Goal: Task Accomplishment & Management: Complete application form

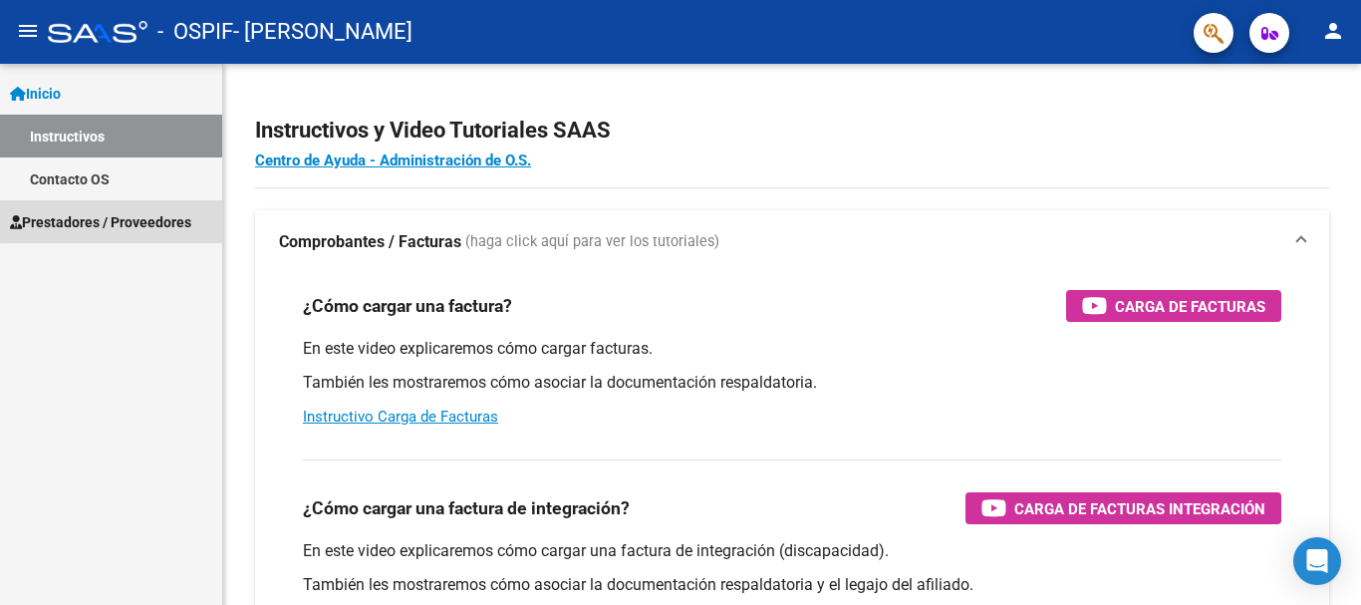
click at [133, 219] on span "Prestadores / Proveedores" at bounding box center [100, 222] width 181 height 22
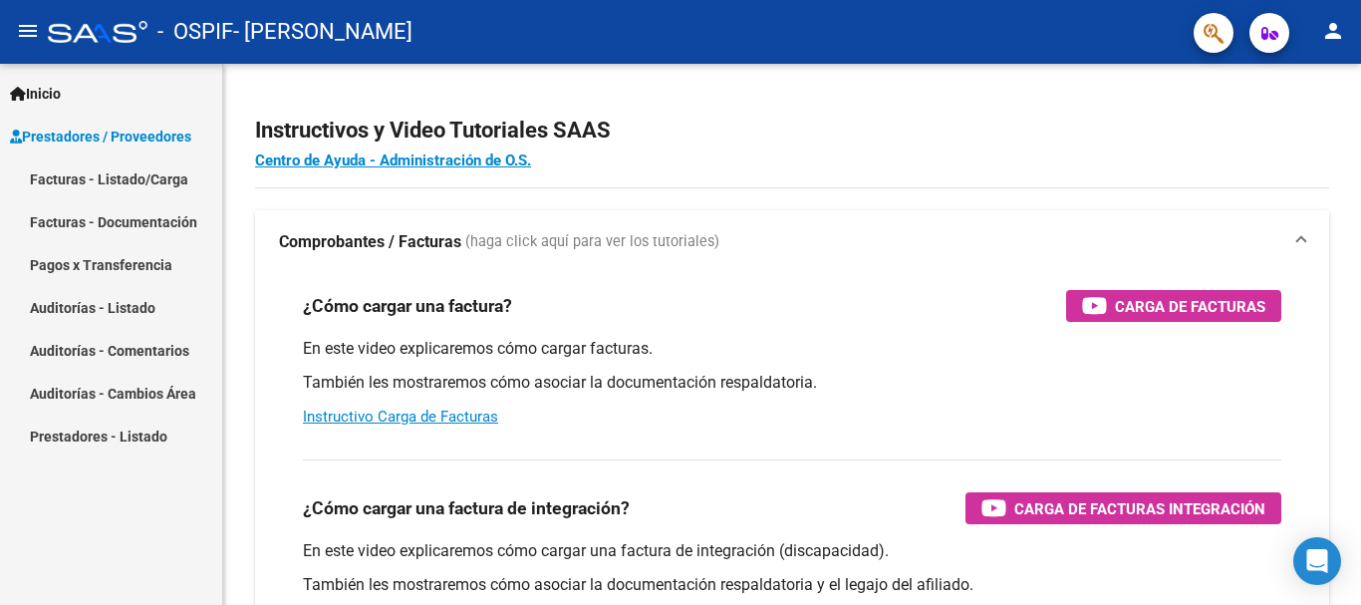
click at [140, 182] on link "Facturas - Listado/Carga" at bounding box center [111, 178] width 222 height 43
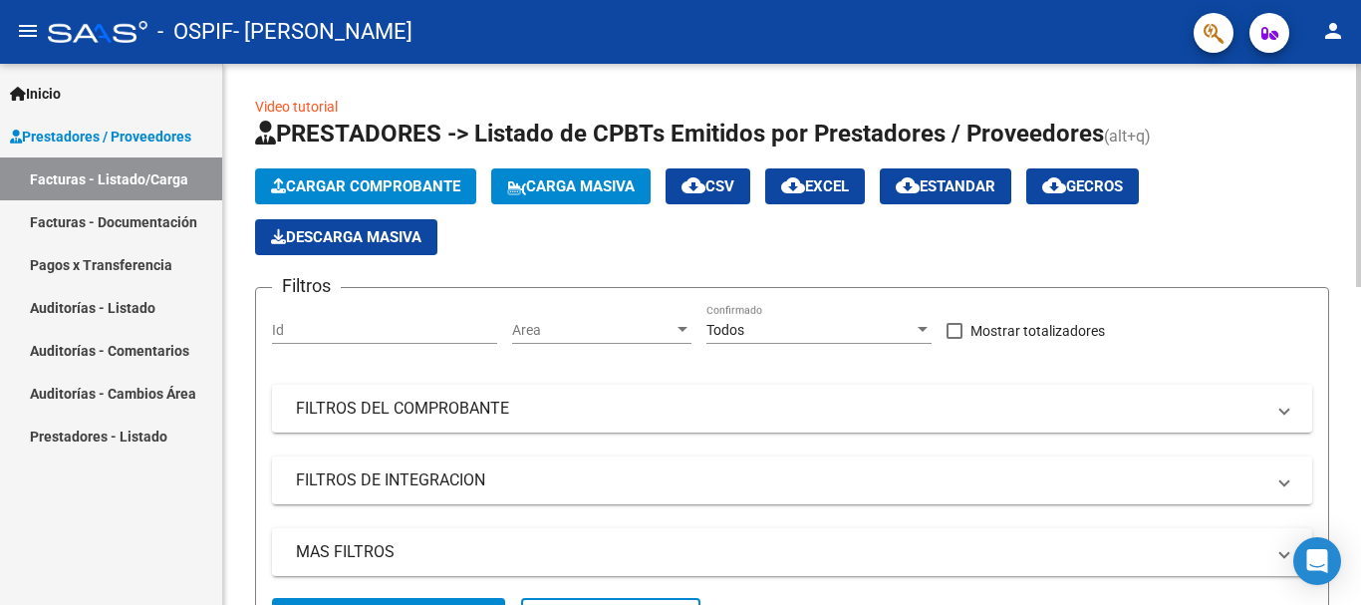
click at [381, 189] on span "Cargar Comprobante" at bounding box center [365, 186] width 189 height 18
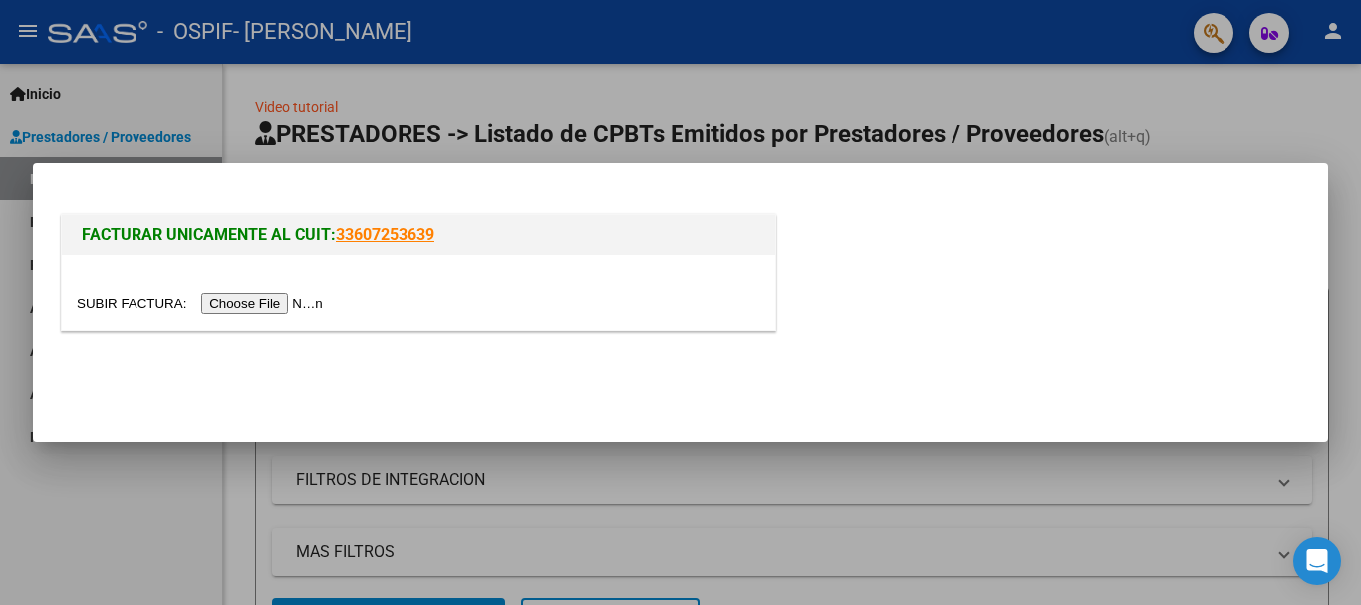
click at [254, 305] on input "file" at bounding box center [203, 303] width 252 height 21
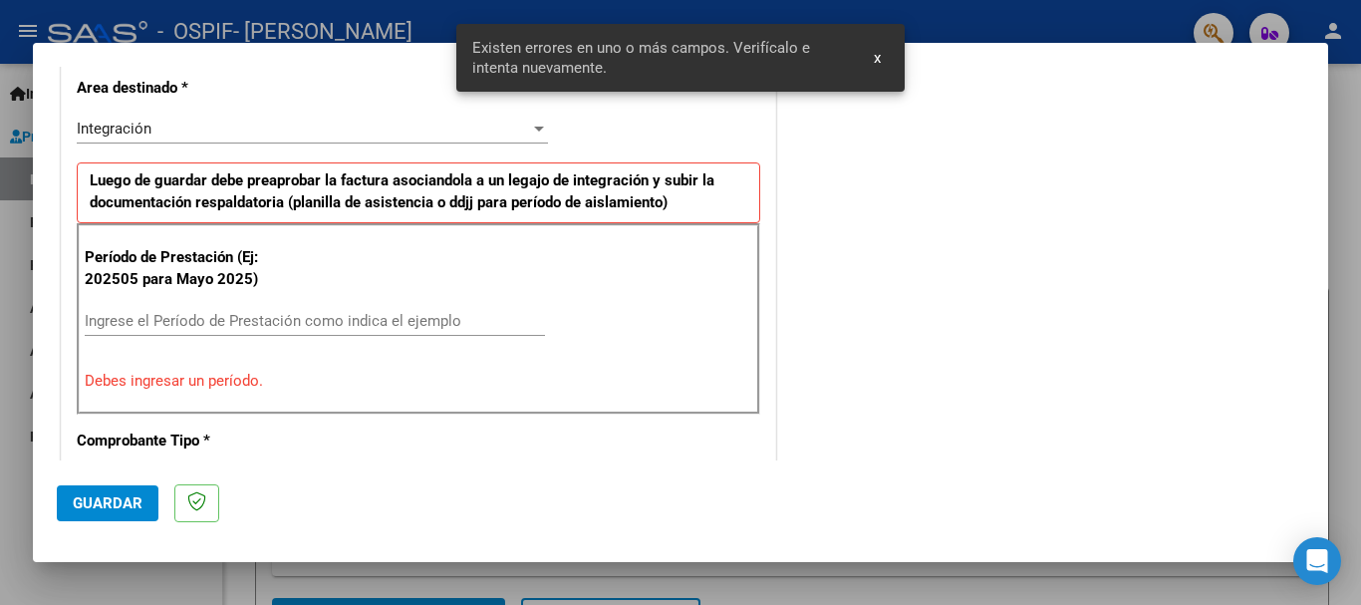
scroll to position [497, 0]
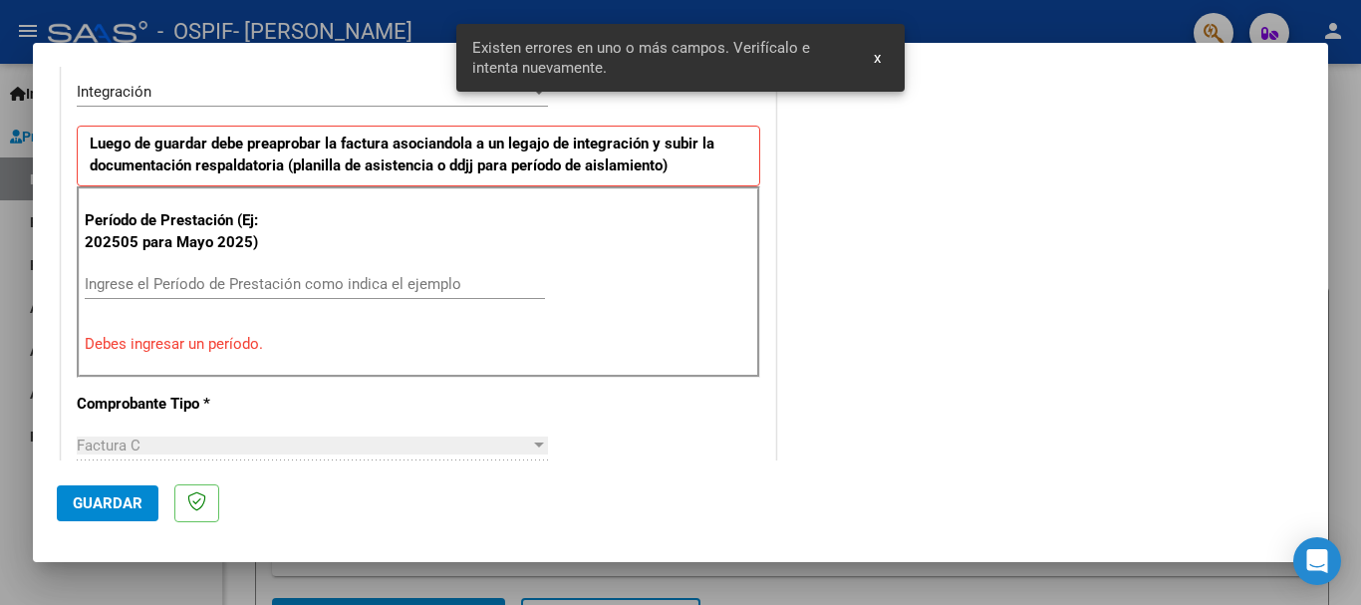
click at [315, 283] on input "Ingrese el Período de Prestación como indica el ejemplo" at bounding box center [315, 284] width 460 height 18
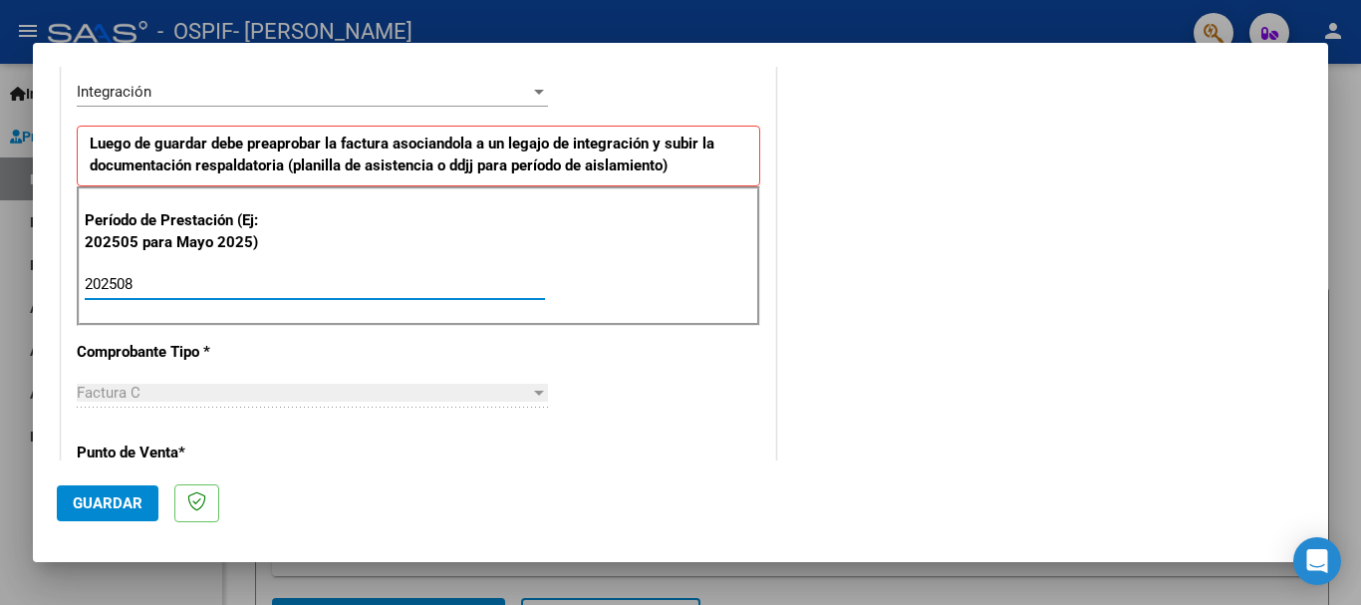
type input "202508"
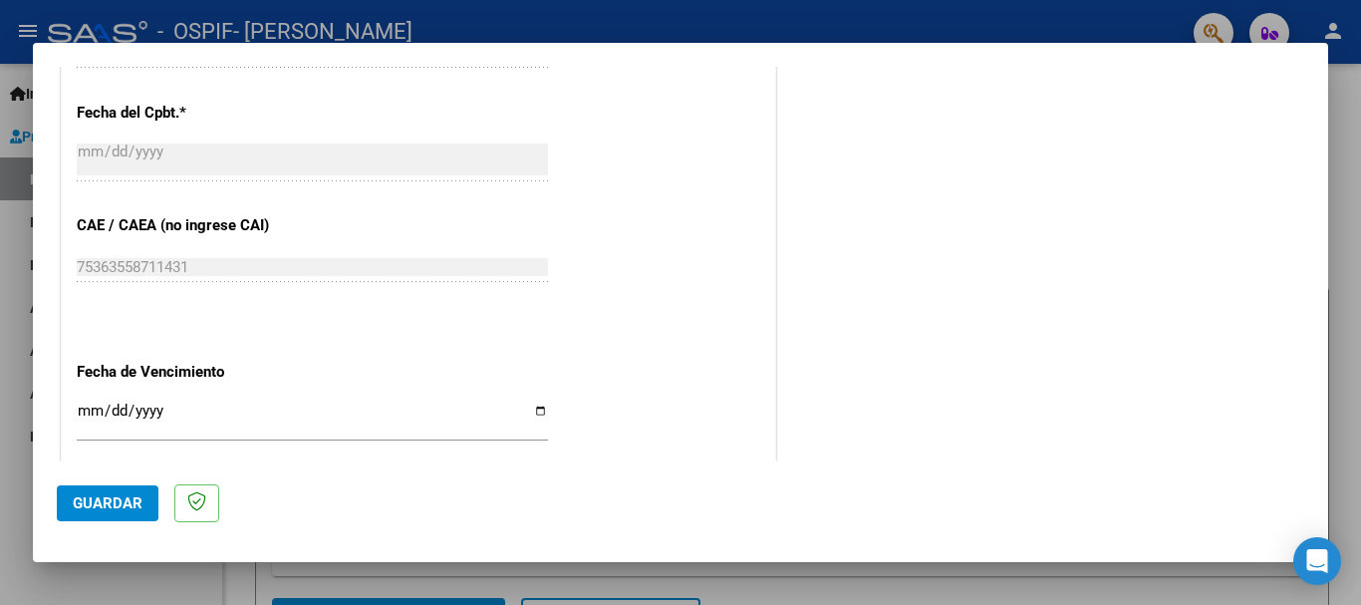
scroll to position [1120, 0]
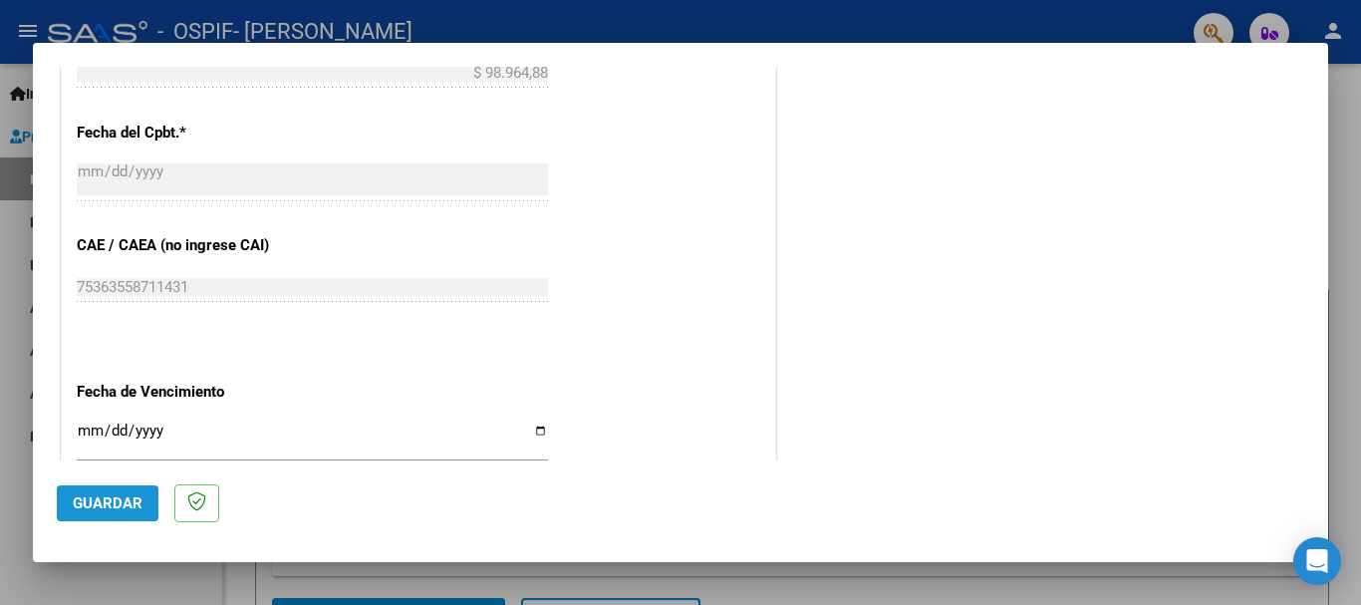
click at [123, 507] on span "Guardar" at bounding box center [108, 503] width 70 height 18
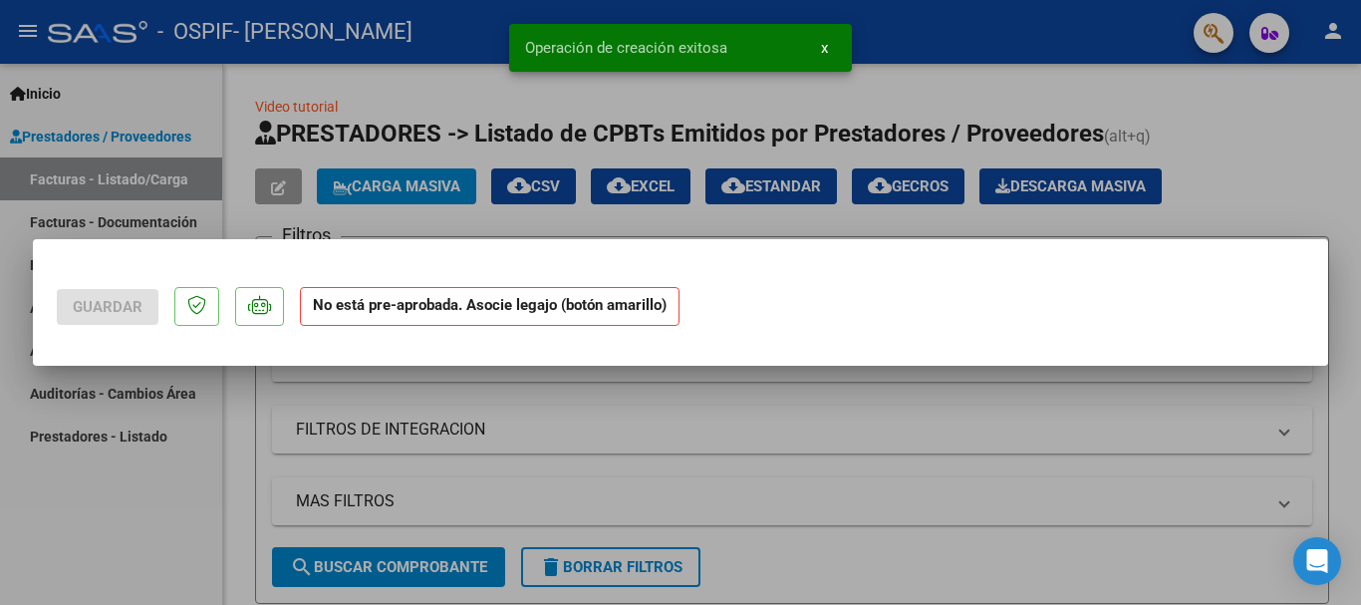
scroll to position [0, 0]
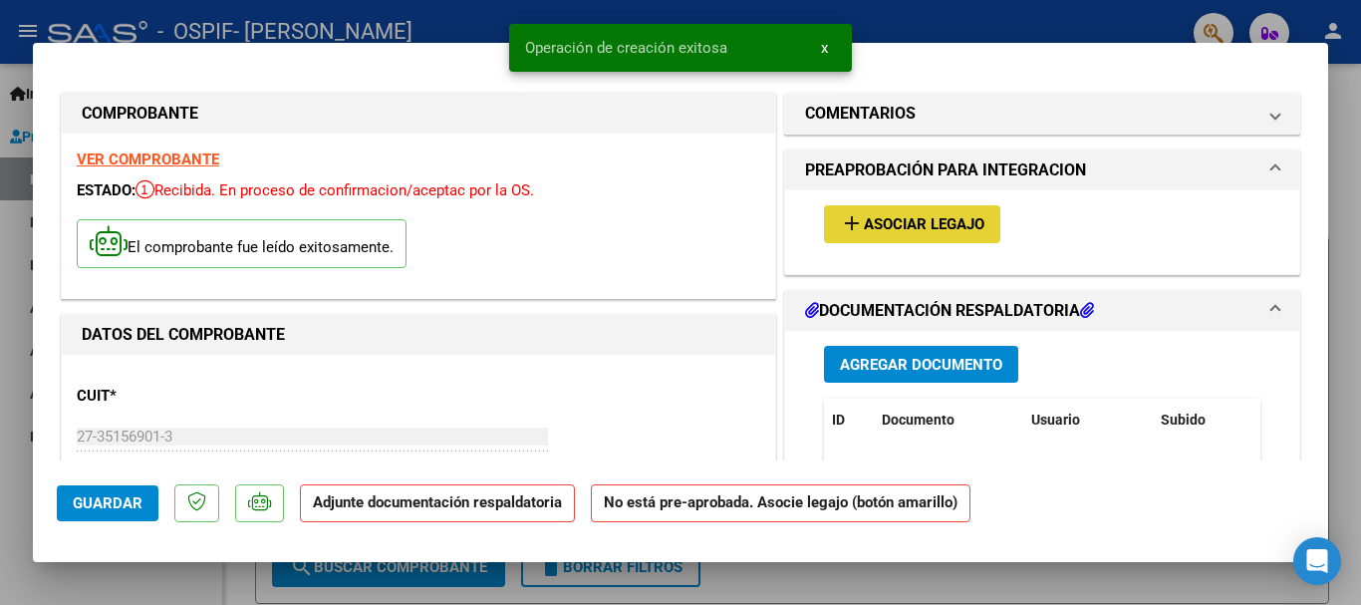
click at [889, 205] on button "add Asociar Legajo" at bounding box center [912, 223] width 176 height 37
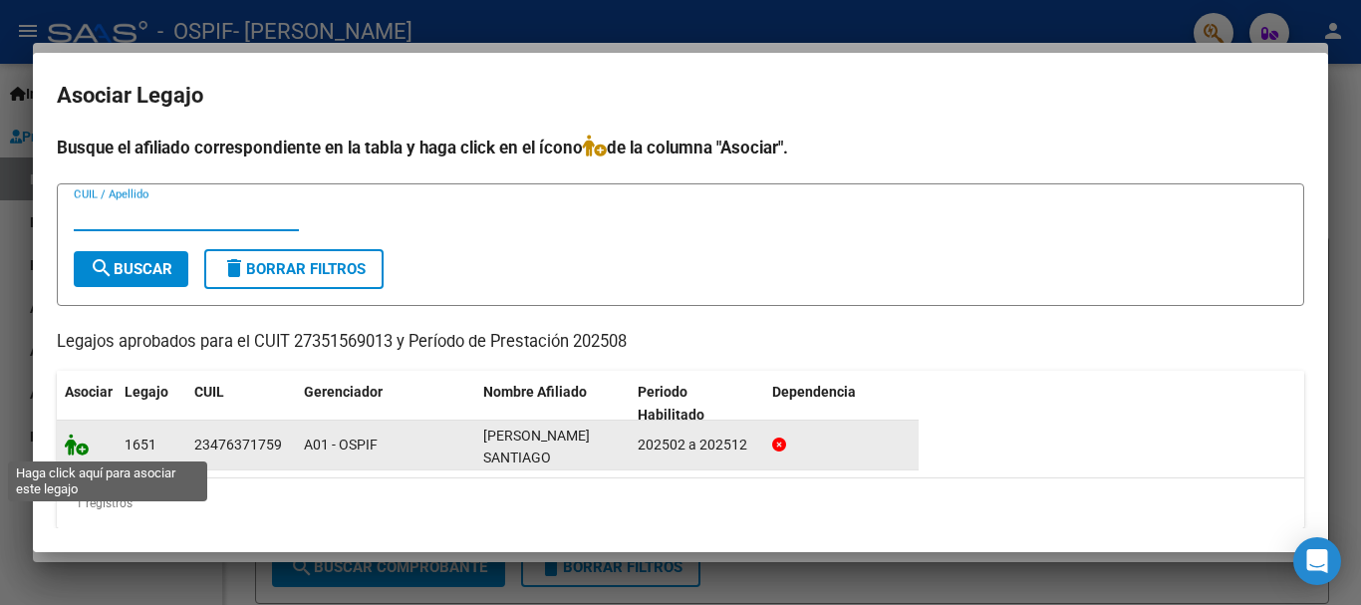
click at [81, 452] on icon at bounding box center [77, 445] width 24 height 22
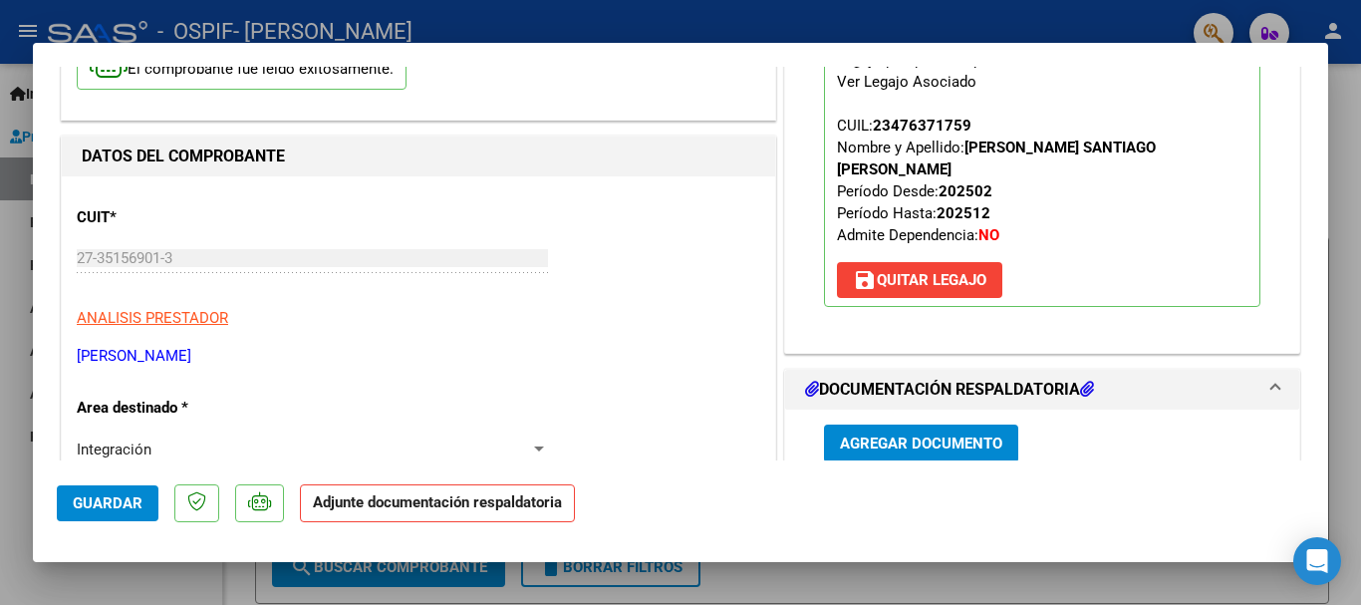
scroll to position [442, 0]
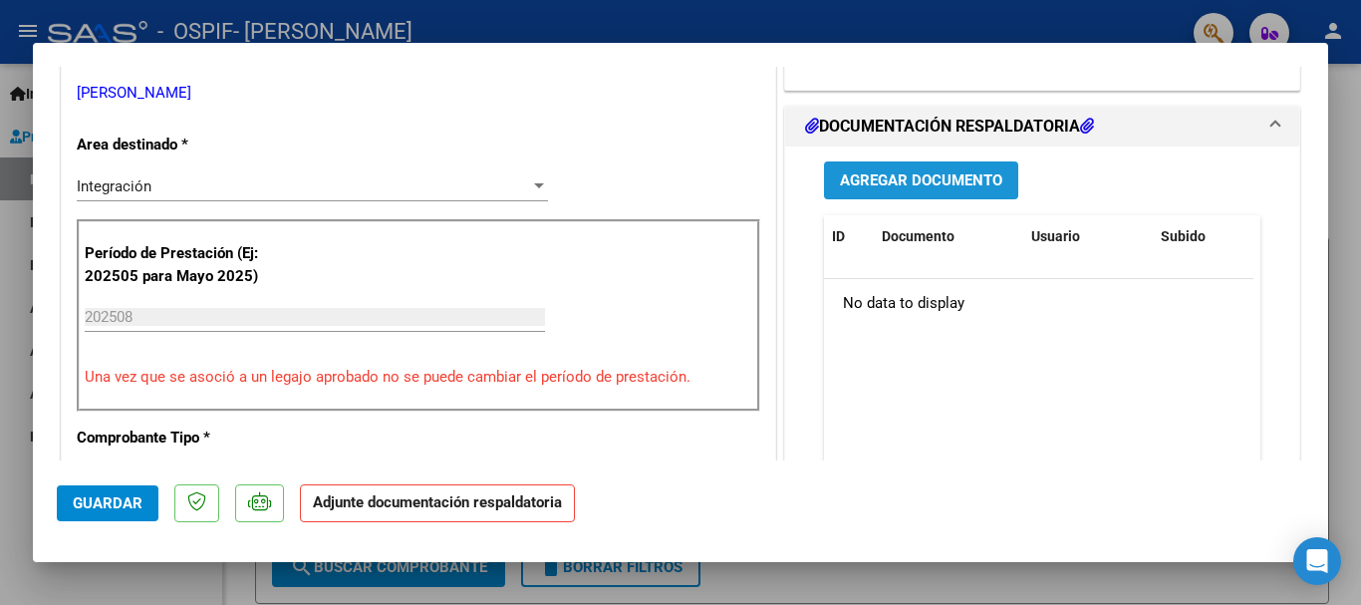
click at [930, 172] on span "Agregar Documento" at bounding box center [921, 181] width 162 height 18
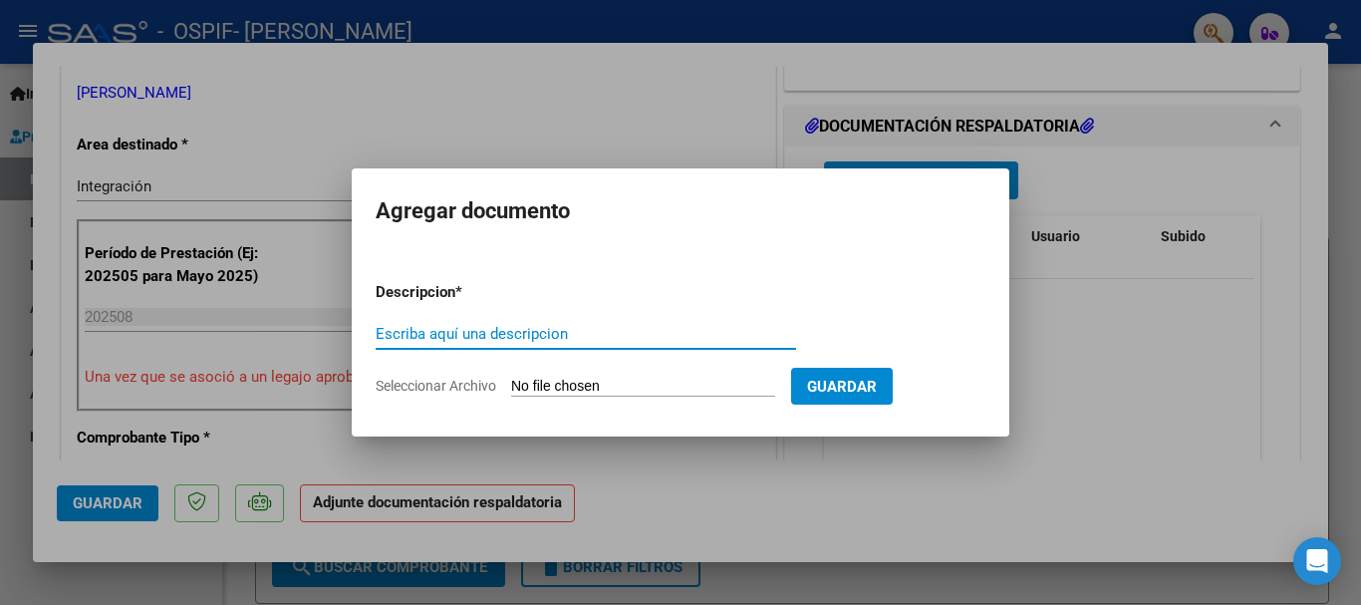
click at [554, 385] on input "Seleccionar Archivo" at bounding box center [643, 387] width 264 height 19
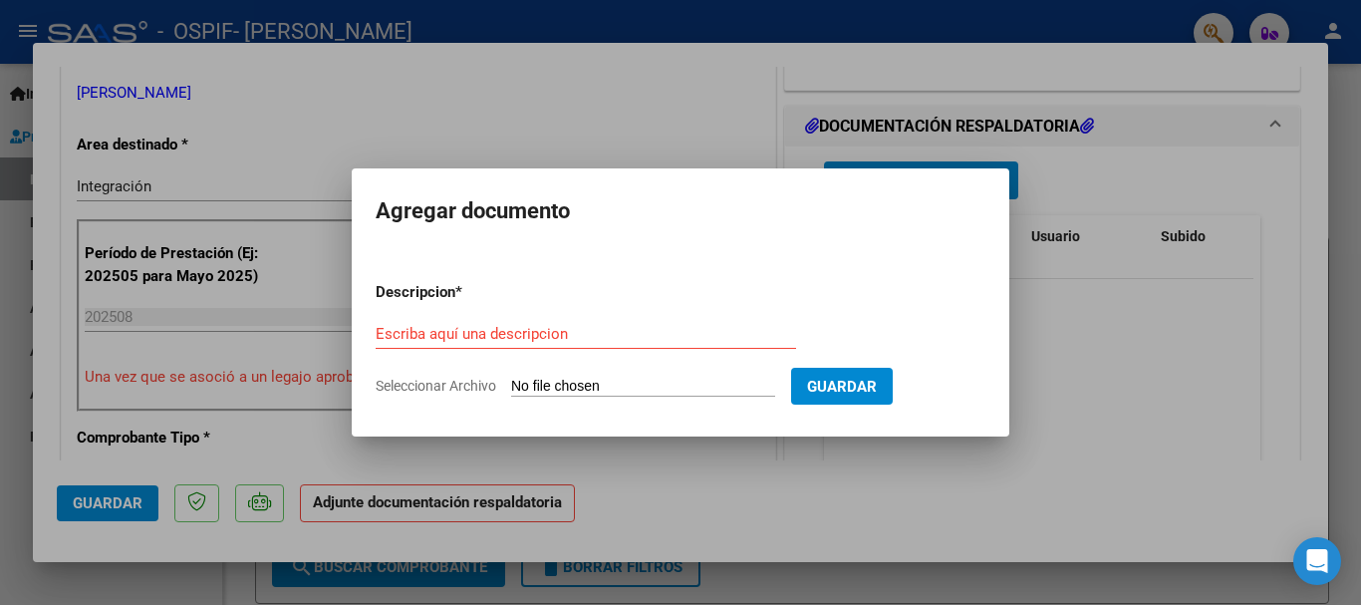
type input "C:\fakepath\Asistencia [PERSON_NAME] - [DATE].pdf"
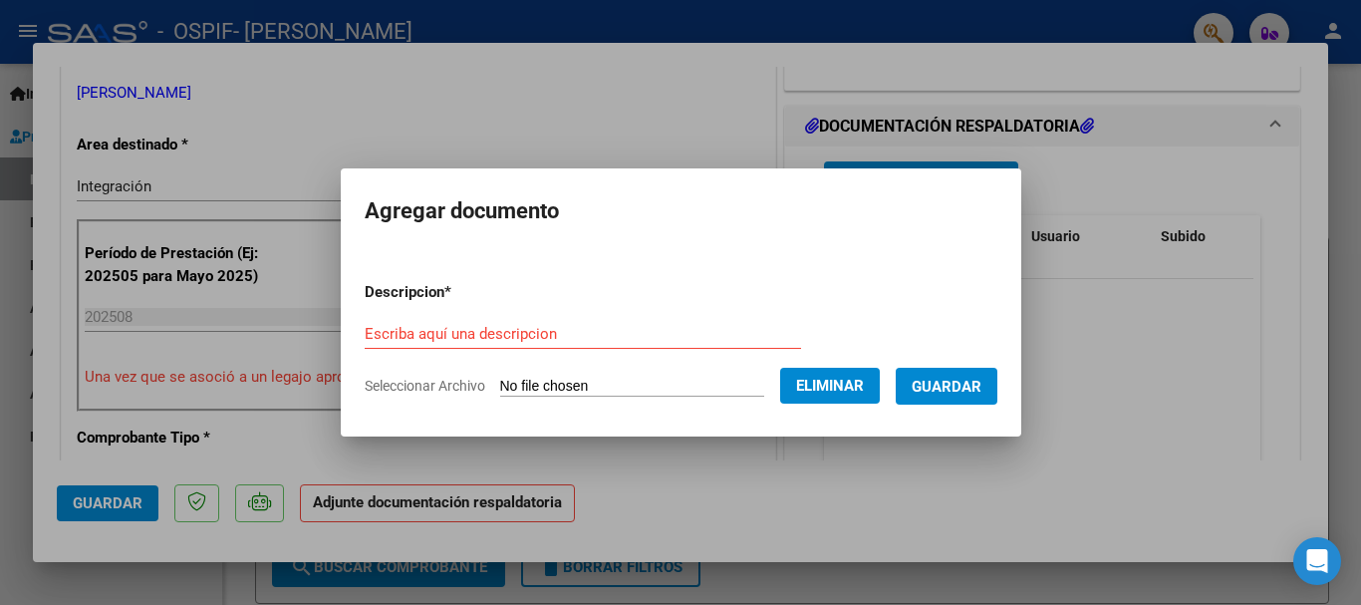
click at [540, 325] on input "Escriba aquí una descripcion" at bounding box center [583, 334] width 437 height 18
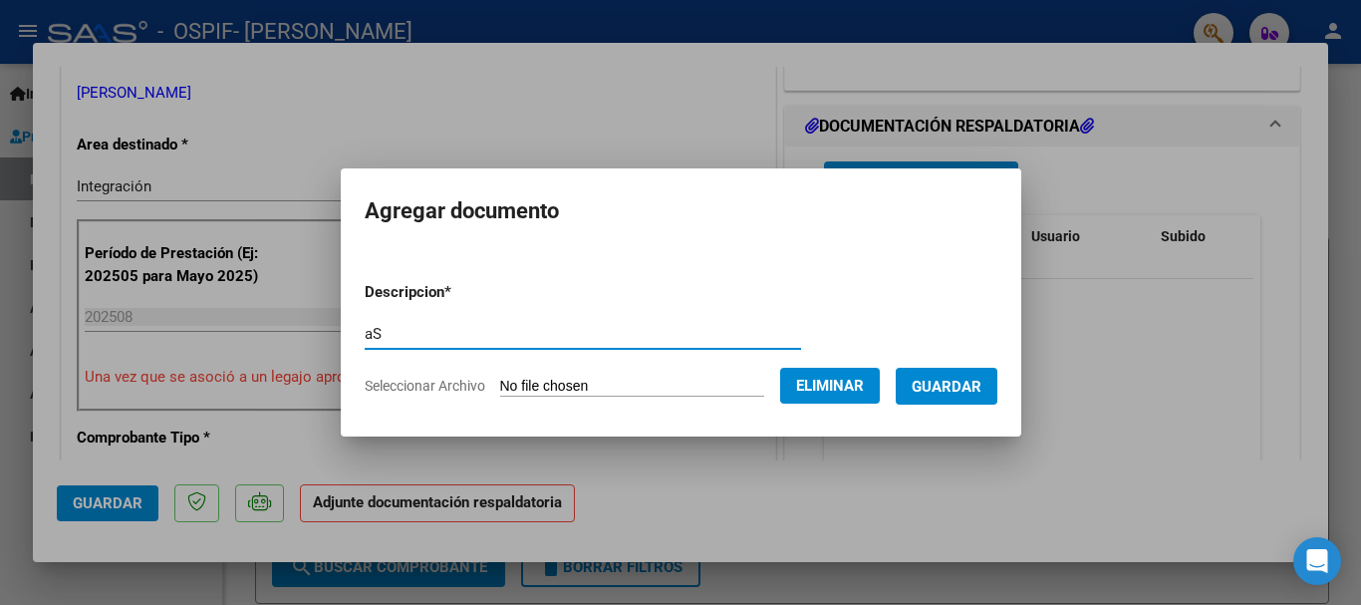
type input "a"
type input "Asistencia agosto 2025"
click at [955, 386] on span "Guardar" at bounding box center [947, 387] width 70 height 18
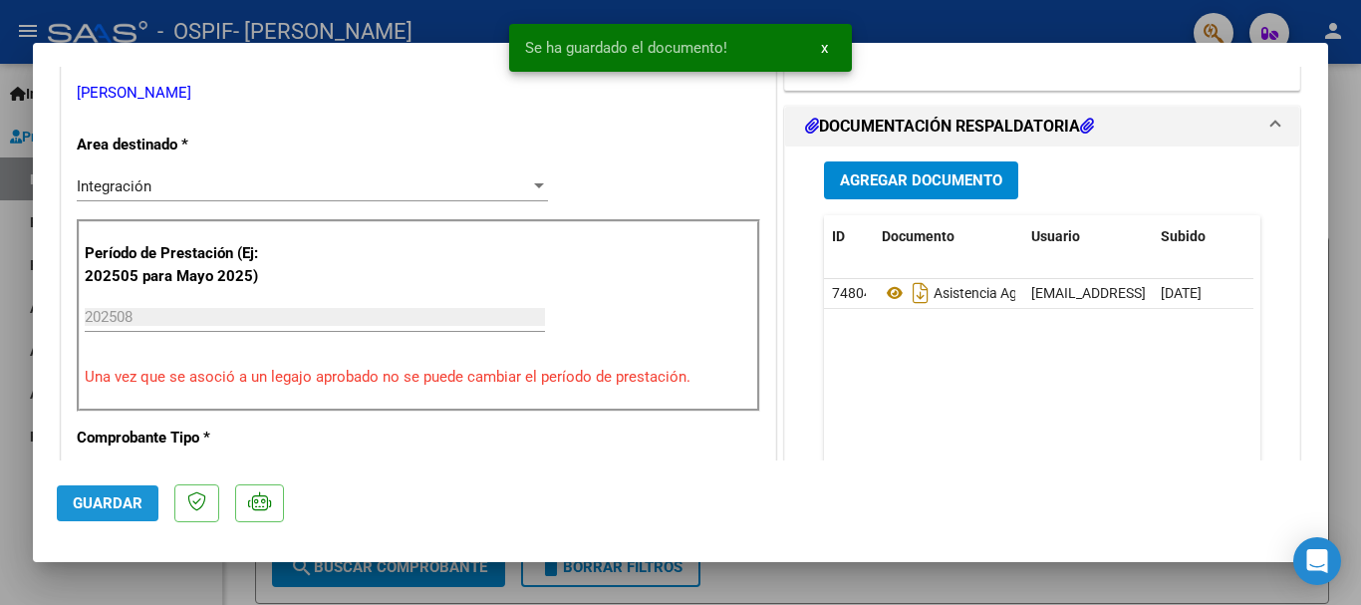
click at [116, 504] on span "Guardar" at bounding box center [108, 503] width 70 height 18
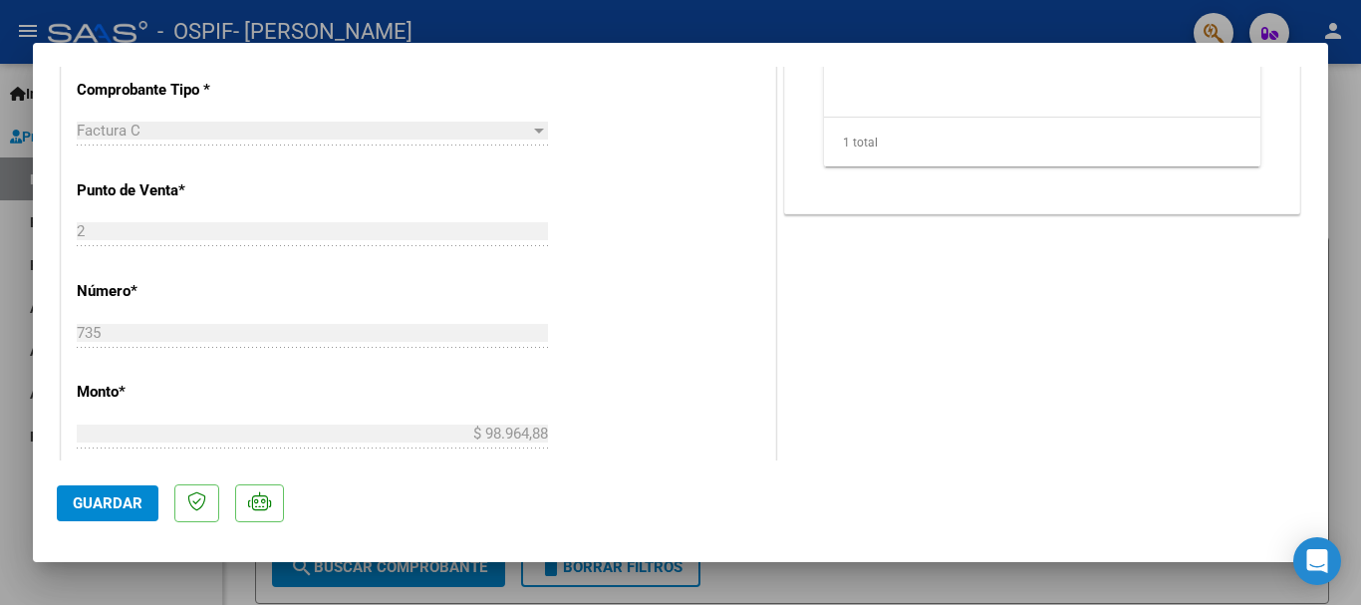
scroll to position [1390, 0]
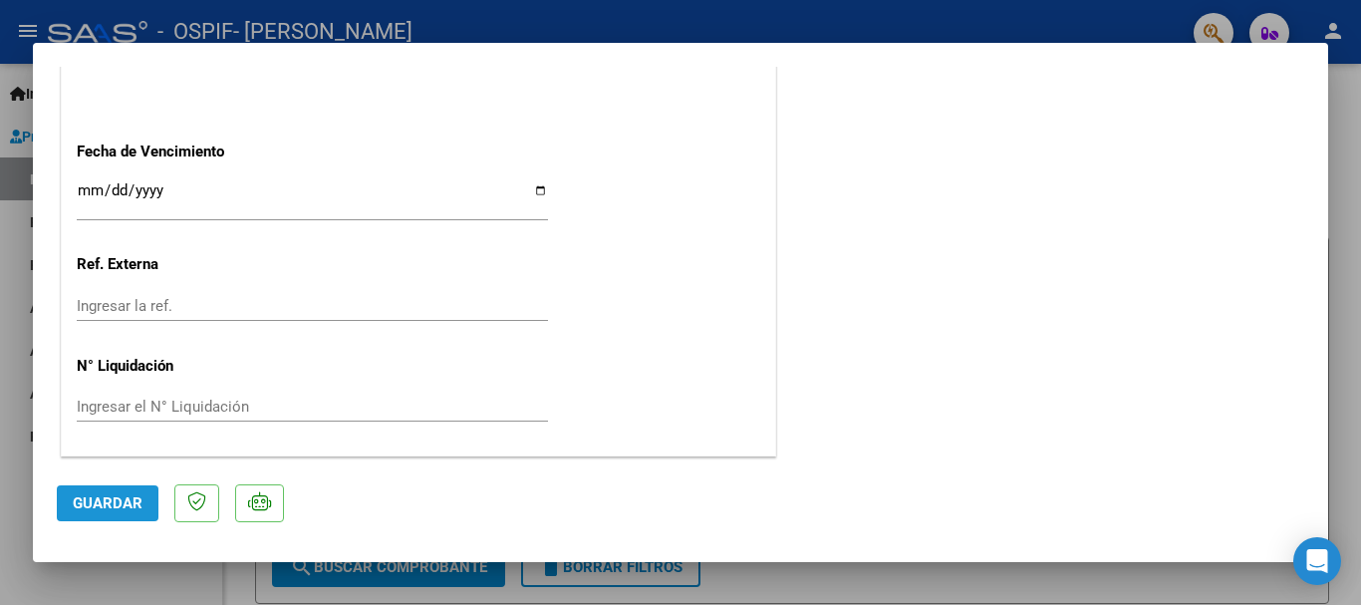
click at [97, 510] on span "Guardar" at bounding box center [108, 503] width 70 height 18
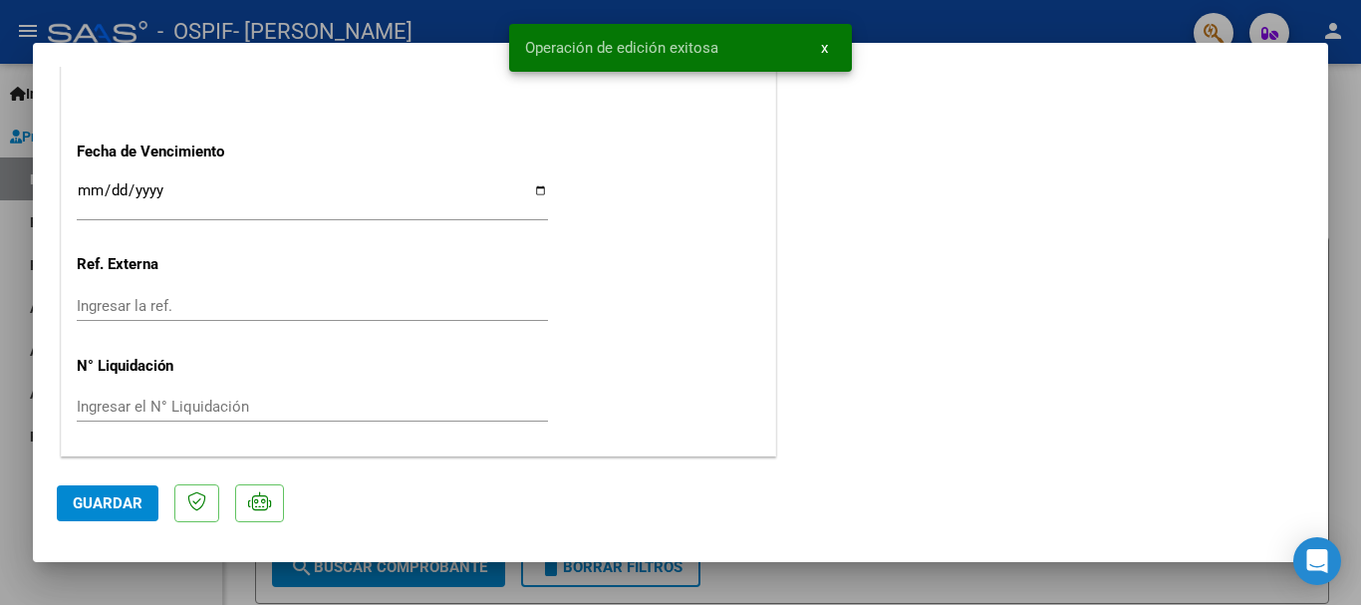
click at [1342, 107] on div at bounding box center [680, 302] width 1361 height 605
type input "$ 0,00"
